Goal: Information Seeking & Learning: Find specific fact

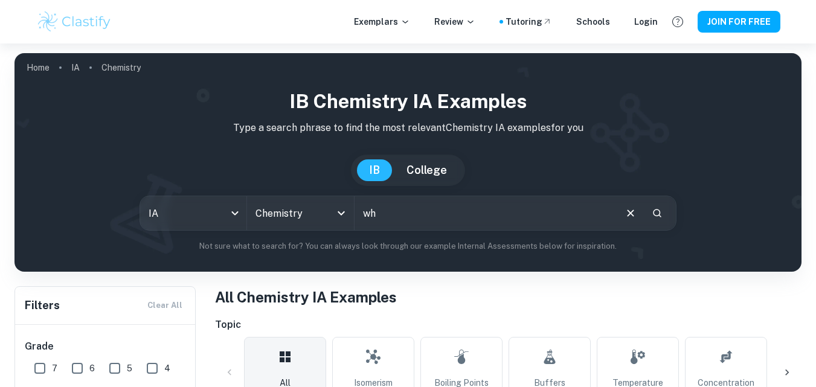
type input "w"
type input "porq la amida es un compuesto neutro"
click at [658, 208] on icon "Search" at bounding box center [656, 213] width 11 height 11
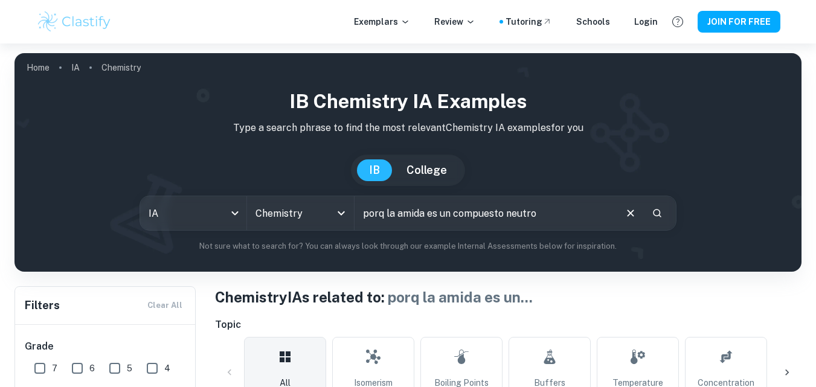
click at [664, 216] on button "Search" at bounding box center [657, 213] width 21 height 21
click at [230, 217] on body "We value your privacy We use cookies to enhance your browsing experience, serve…" at bounding box center [408, 236] width 816 height 387
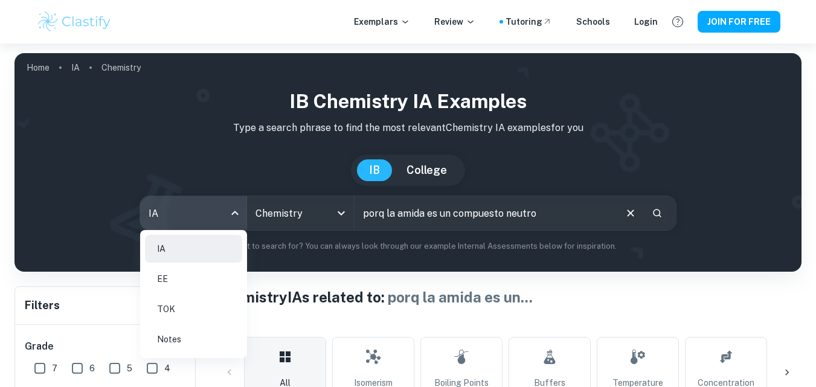
click at [264, 206] on div at bounding box center [408, 193] width 816 height 387
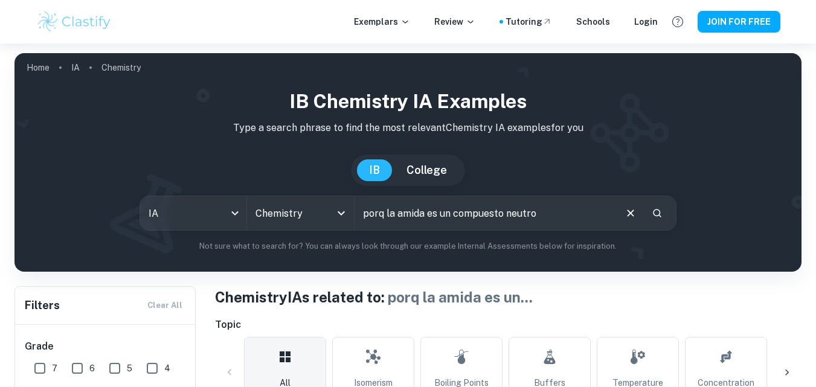
click at [441, 184] on div "[GEOGRAPHIC_DATA]" at bounding box center [408, 170] width 114 height 31
click at [438, 171] on button "College" at bounding box center [426, 170] width 65 height 22
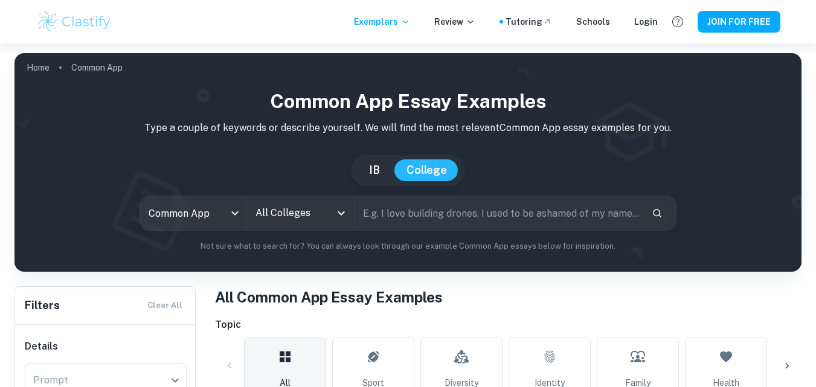
click at [549, 226] on input "text" at bounding box center [498, 213] width 288 height 34
